Goal: Transaction & Acquisition: Purchase product/service

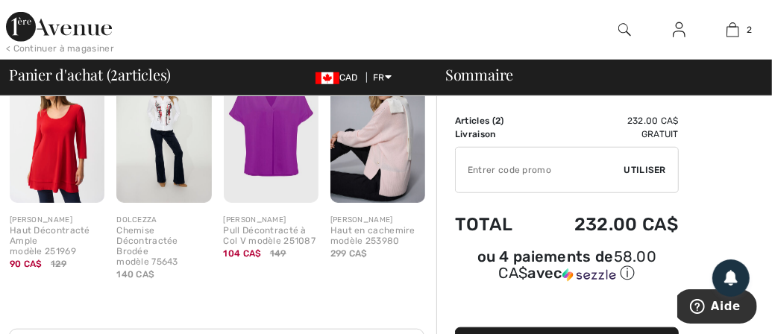
scroll to position [293, 0]
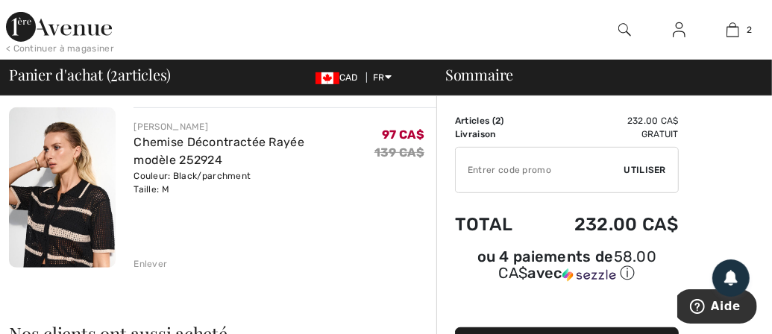
click at [649, 169] on span "Utiliser" at bounding box center [646, 169] width 42 height 13
click at [563, 169] on input "TEXT" at bounding box center [540, 170] width 169 height 45
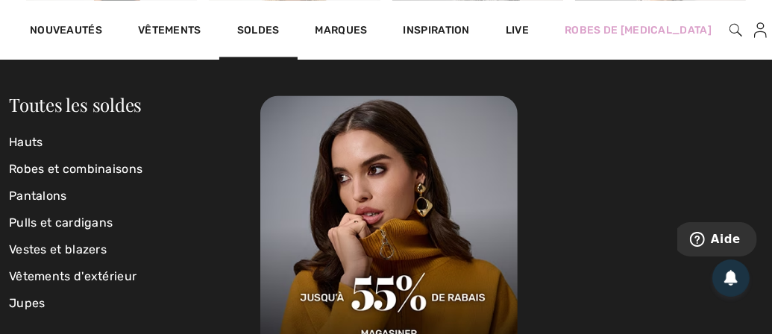
scroll to position [4686, 0]
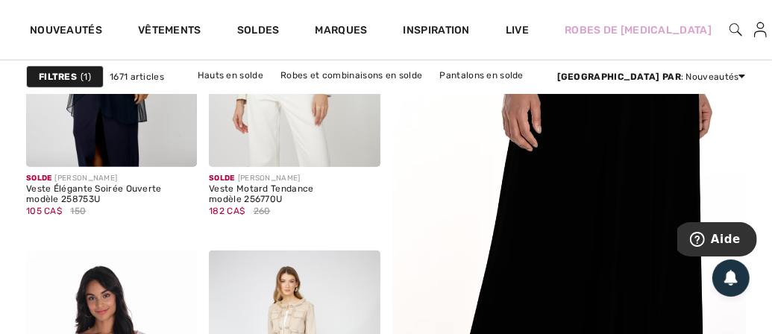
scroll to position [608, 0]
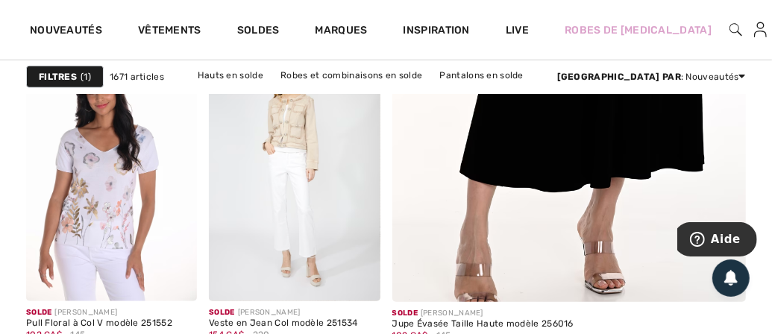
click at [588, 154] on img at bounding box center [569, 22] width 425 height 637
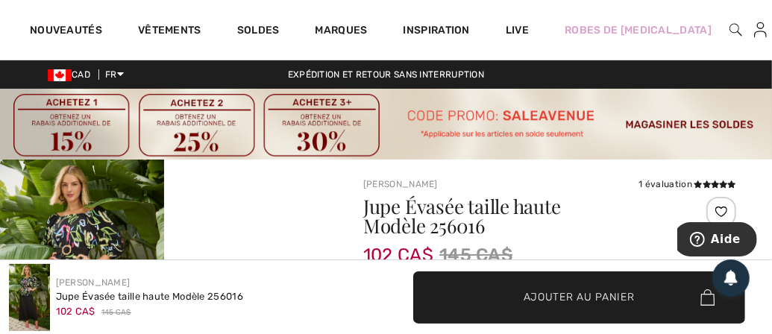
scroll to position [293, 0]
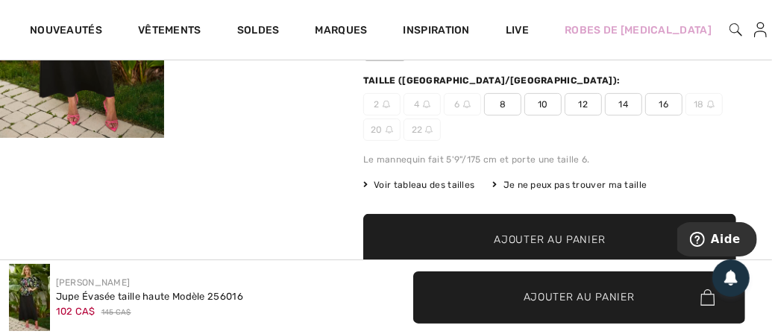
click at [588, 105] on span "12" at bounding box center [583, 104] width 37 height 22
click at [580, 235] on span "Ajouter au panier" at bounding box center [550, 240] width 111 height 16
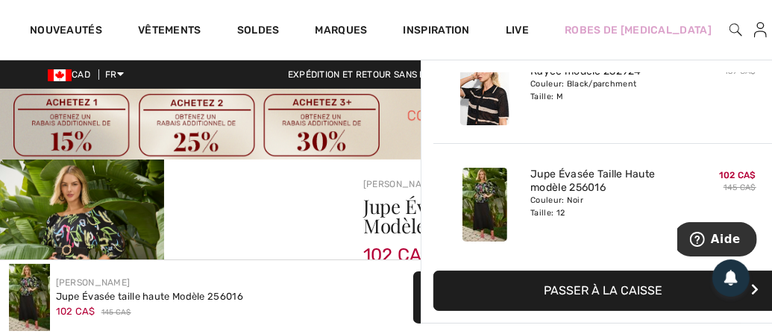
click at [772, 26] on img at bounding box center [786, 30] width 13 height 18
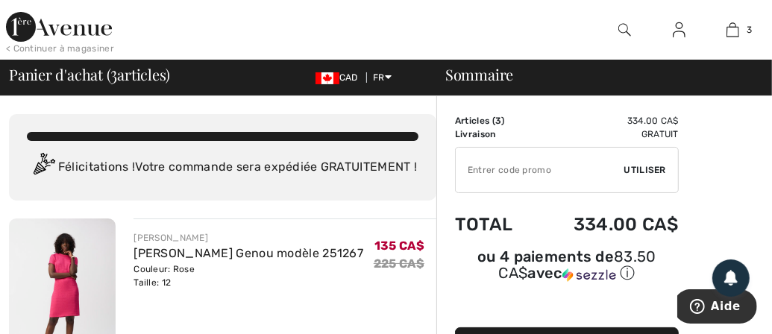
click at [20, 26] on img at bounding box center [59, 27] width 106 height 30
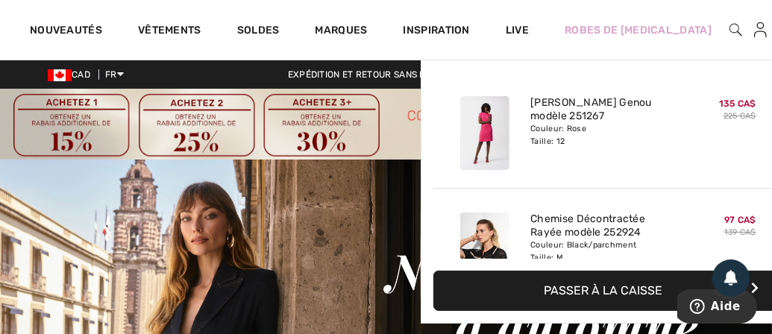
click at [772, 25] on img at bounding box center [786, 30] width 13 height 18
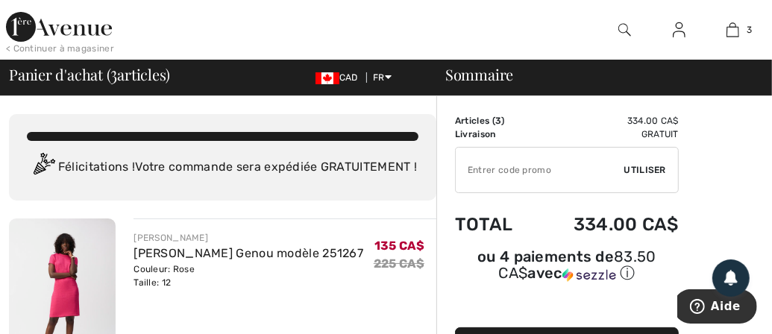
click at [561, 166] on input "TEXT" at bounding box center [540, 170] width 169 height 45
type input "SALEAVENUE"
click at [652, 169] on span "Utiliser" at bounding box center [646, 169] width 42 height 13
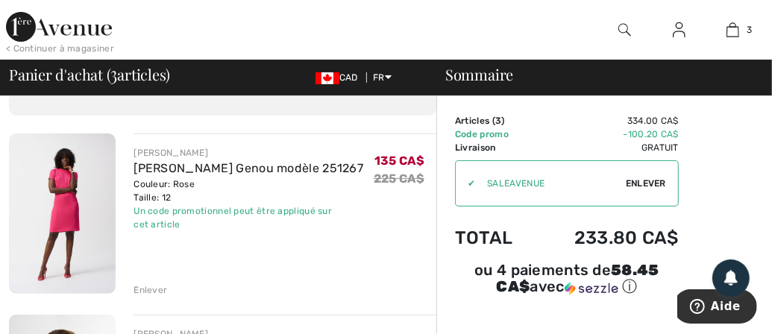
scroll to position [102, 0]
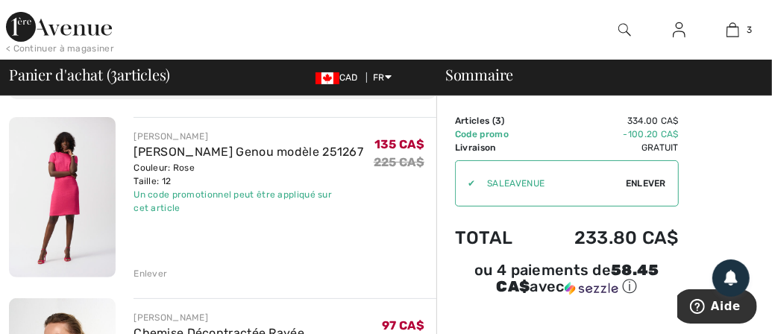
click at [151, 281] on div "Enlever" at bounding box center [151, 273] width 34 height 13
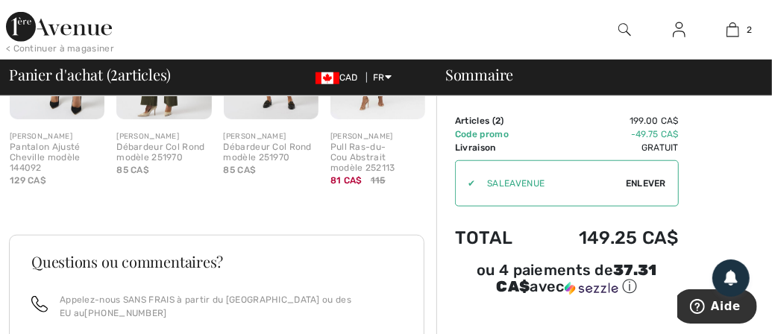
scroll to position [394, 0]
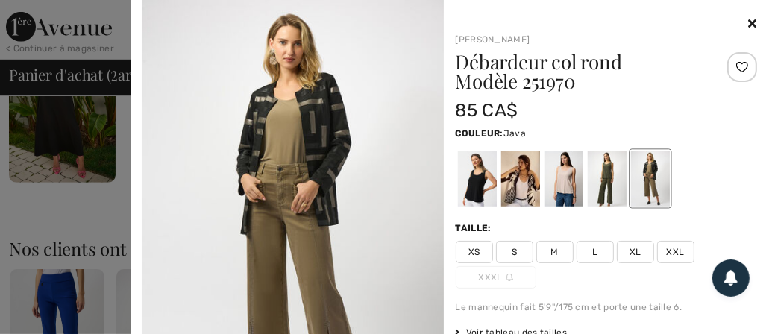
click at [373, 109] on img at bounding box center [293, 226] width 302 height 452
click at [343, 123] on img at bounding box center [293, 226] width 302 height 452
click at [518, 187] on div at bounding box center [520, 179] width 39 height 56
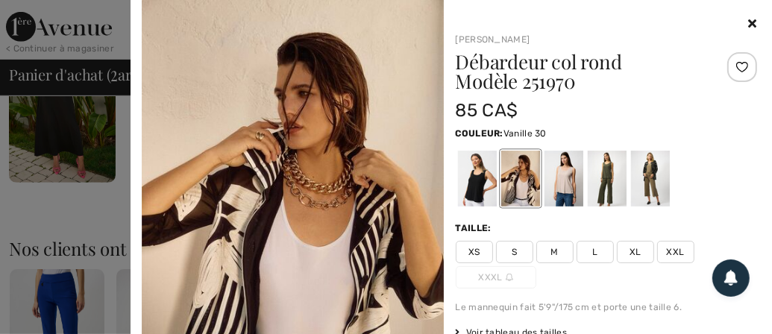
click at [377, 224] on img at bounding box center [293, 226] width 302 height 453
click at [366, 146] on img at bounding box center [293, 226] width 302 height 453
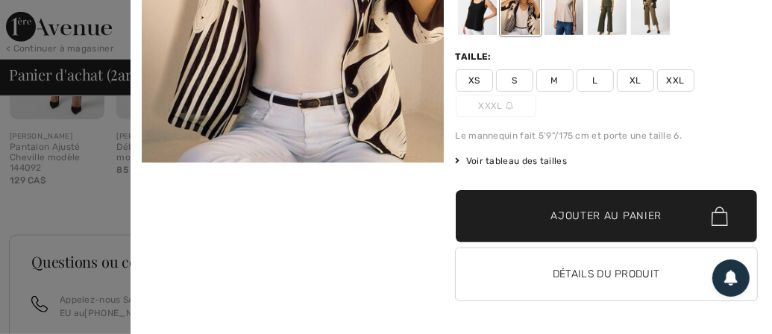
scroll to position [972, 0]
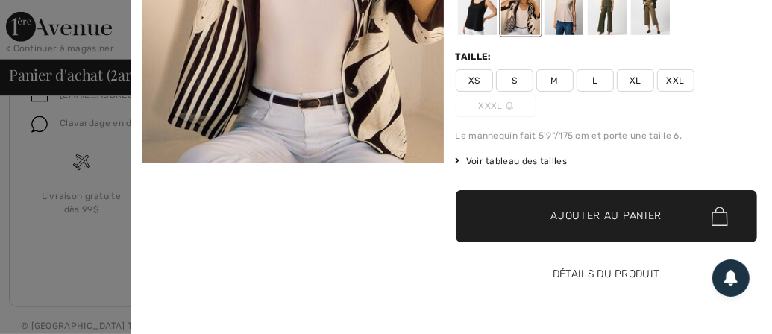
click at [601, 271] on button "Détails du produit" at bounding box center [607, 275] width 302 height 52
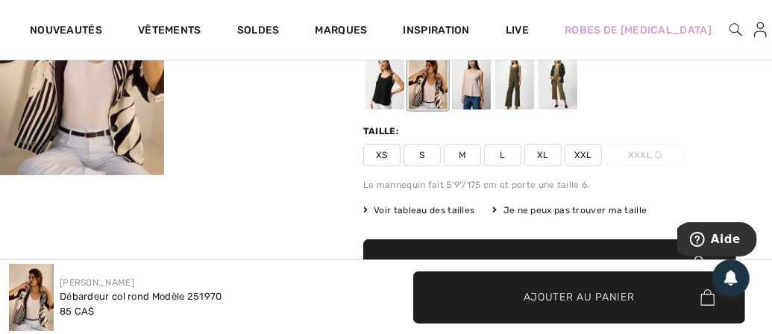
scroll to position [293, 0]
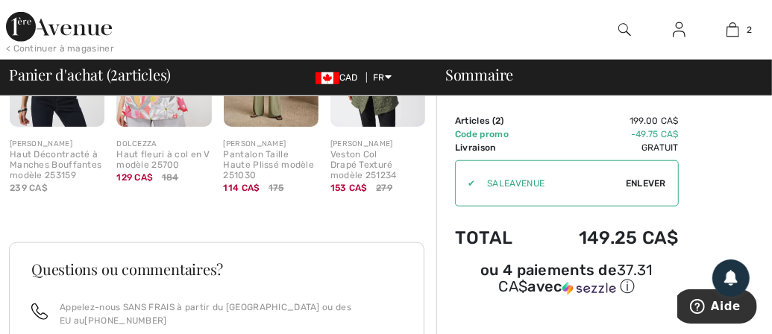
scroll to position [972, 0]
